Goal: Task Accomplishment & Management: Complete application form

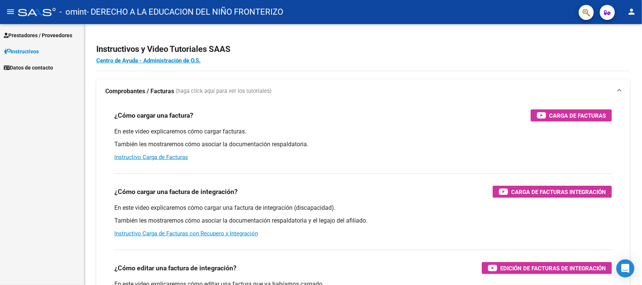
click at [38, 26] on mat-nav-list "Prestadores / Proveedores Facturas - Listado/Carga Facturas - Documentación Pag…" at bounding box center [42, 50] width 84 height 52
click at [40, 32] on span "Prestadores / Proveedores" at bounding box center [38, 35] width 68 height 8
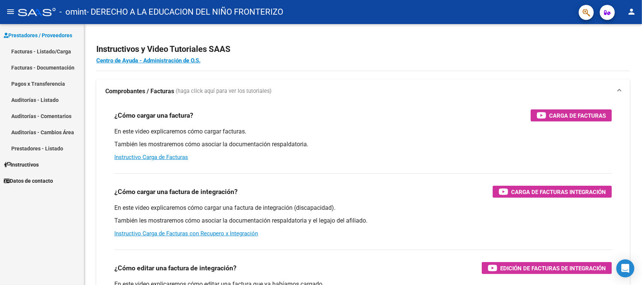
click at [61, 54] on link "Facturas - Listado/Carga" at bounding box center [42, 51] width 84 height 16
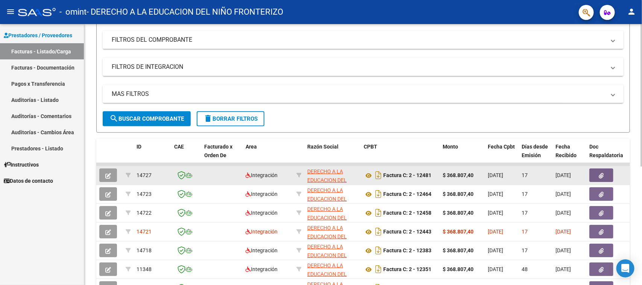
scroll to position [144, 0]
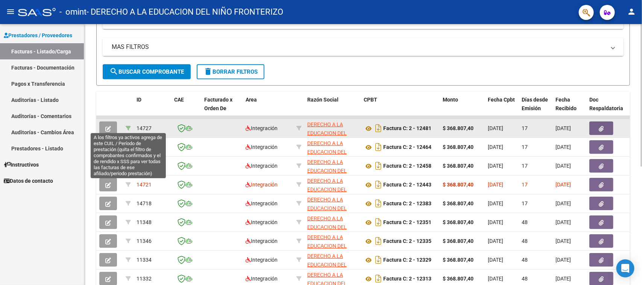
click at [127, 126] on icon at bounding box center [128, 128] width 5 height 5
type input "202507"
type input "27512763095"
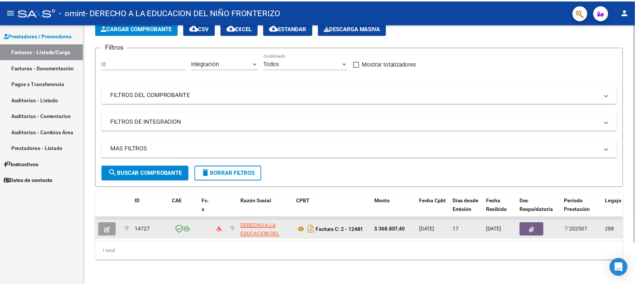
scroll to position [49, 0]
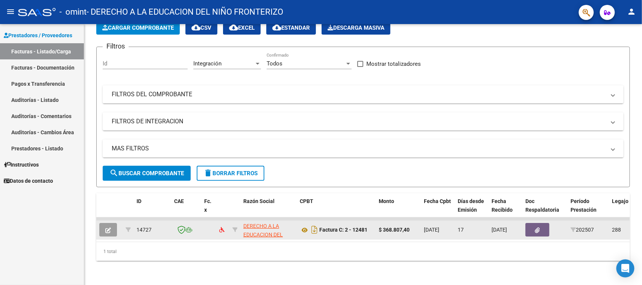
click at [106, 228] on icon "button" at bounding box center [108, 231] width 6 height 6
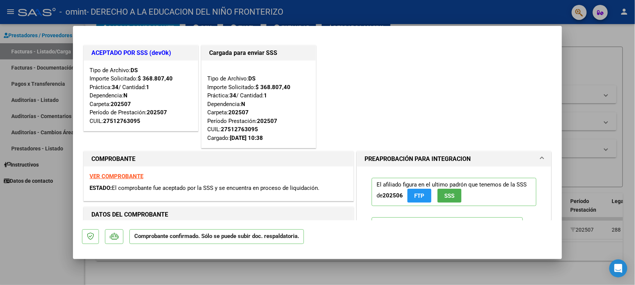
scroll to position [15, 0]
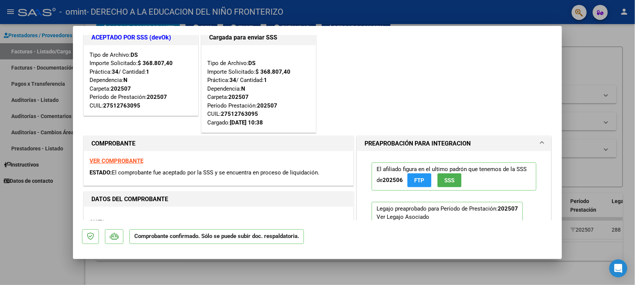
click at [418, 179] on span "FTP" at bounding box center [419, 180] width 10 height 7
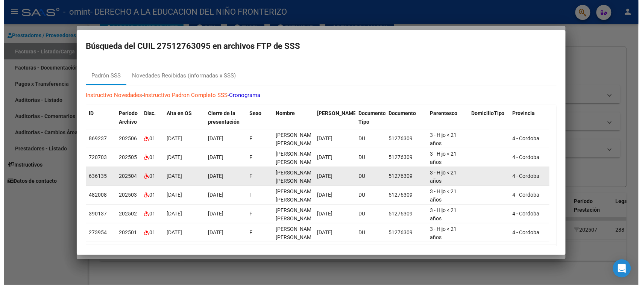
scroll to position [30, 0]
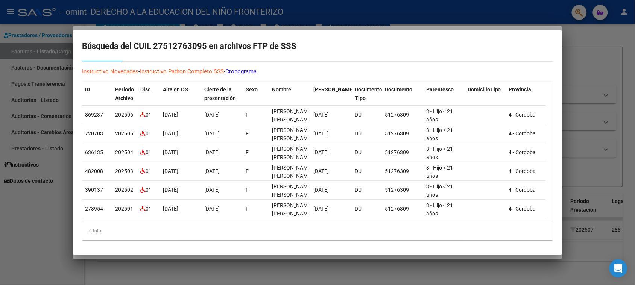
click at [582, 127] on div at bounding box center [317, 142] width 635 height 285
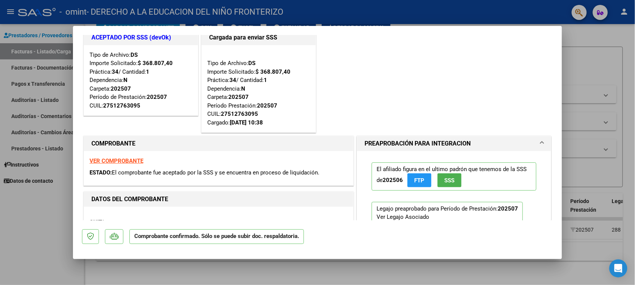
click at [452, 179] on button "SSS" at bounding box center [449, 180] width 24 height 14
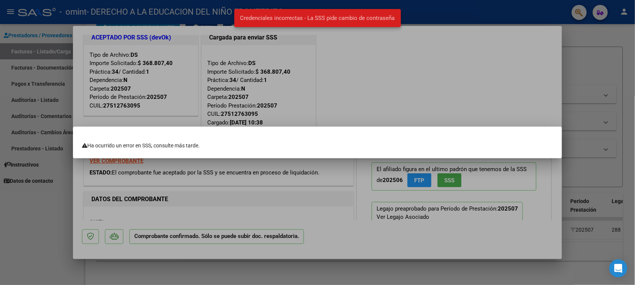
click at [524, 82] on div at bounding box center [317, 142] width 635 height 285
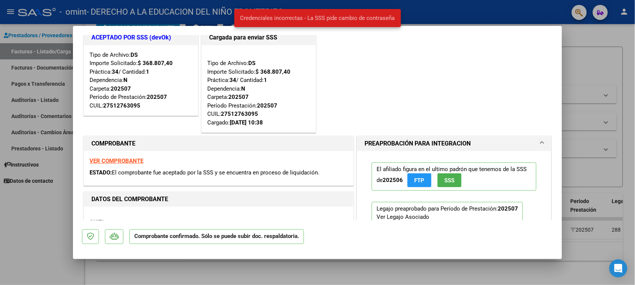
click at [610, 45] on div at bounding box center [317, 142] width 635 height 285
type input "$ 0,00"
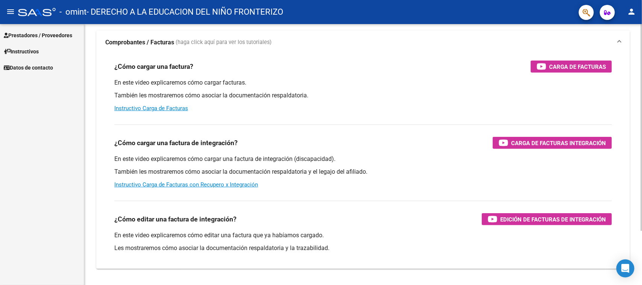
scroll to position [69, 0]
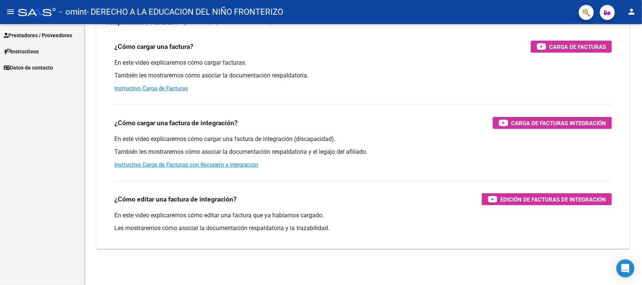
click at [640, 15] on mat-toolbar "menu - omint - DERECHO A LA EDUCACION DEL NIÑO FRONTERIZO person" at bounding box center [321, 12] width 642 height 24
click at [636, 12] on mat-icon "person" at bounding box center [631, 11] width 9 height 9
click at [594, 53] on button "exit_to_app Salir" at bounding box center [616, 50] width 46 height 18
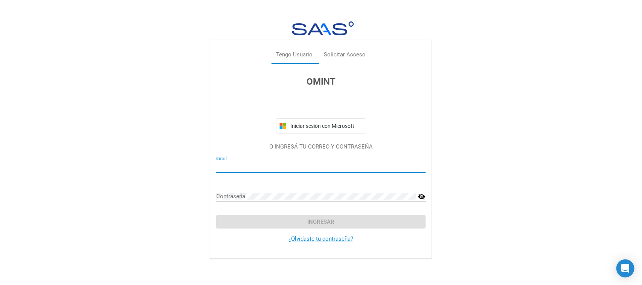
type input "[EMAIL_ADDRESS][DOMAIN_NAME]"
